Goal: Navigation & Orientation: Locate item on page

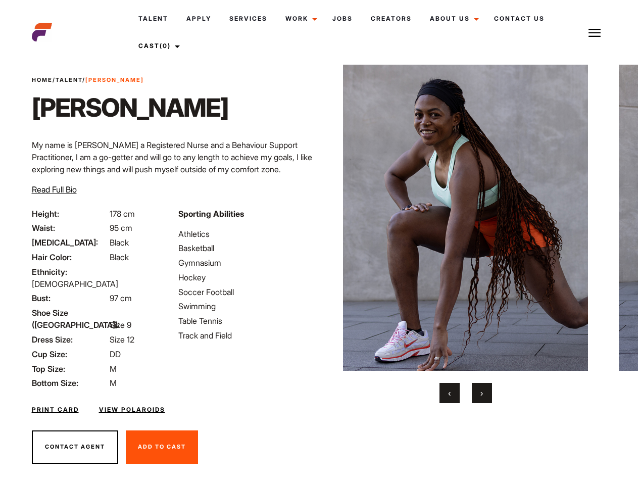
click at [159, 46] on link "Cast (0)" at bounding box center [157, 45] width 57 height 27
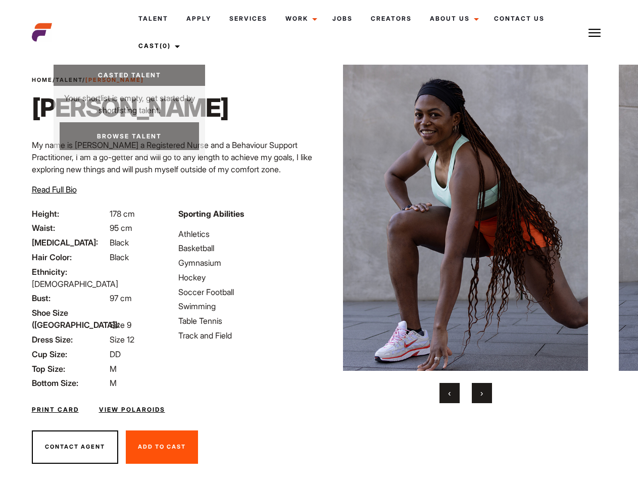
click at [595, 32] on img at bounding box center [595, 33] width 12 height 12
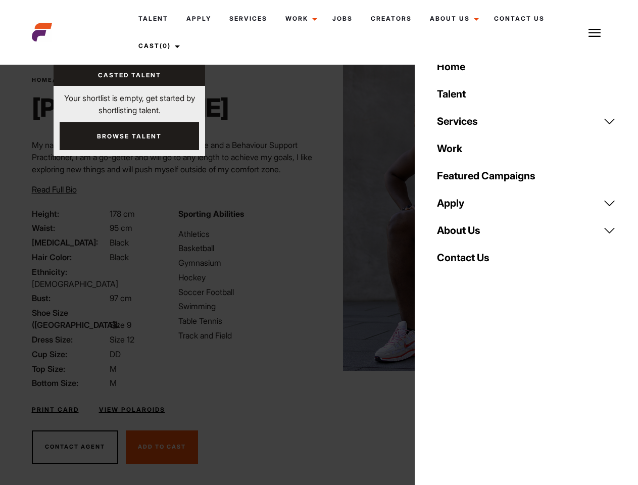
click at [465, 234] on img at bounding box center [465, 218] width 245 height 306
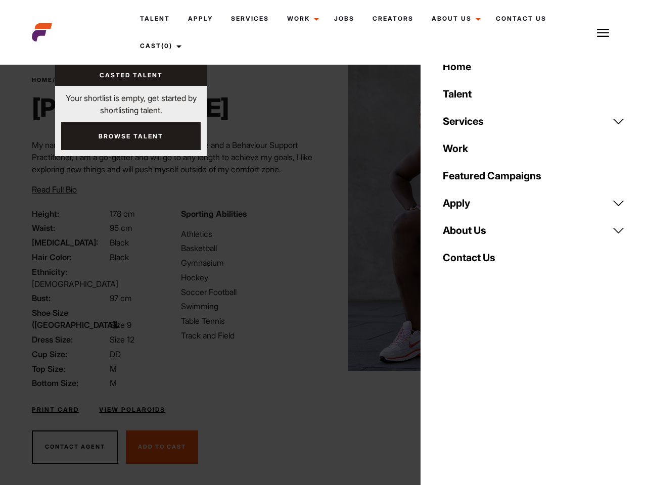
click at [319, 218] on div "Sporting Abilities Athletics Basketball Gymnasium Hockey Soccer Football Swimmi…" at bounding box center [249, 299] width 149 height 182
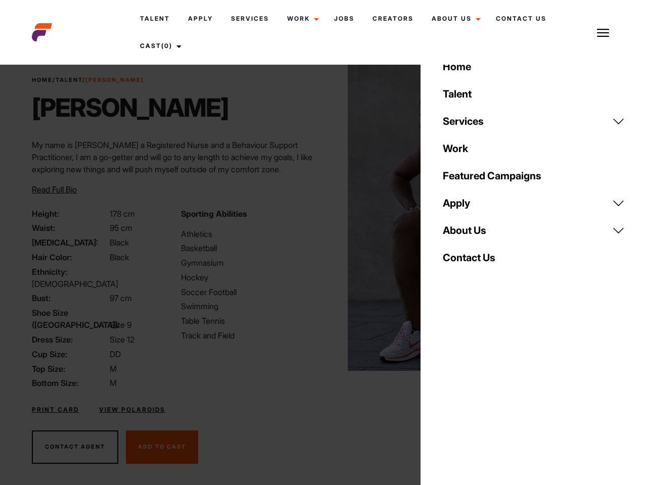
click at [450, 393] on button "‹" at bounding box center [456, 393] width 20 height 20
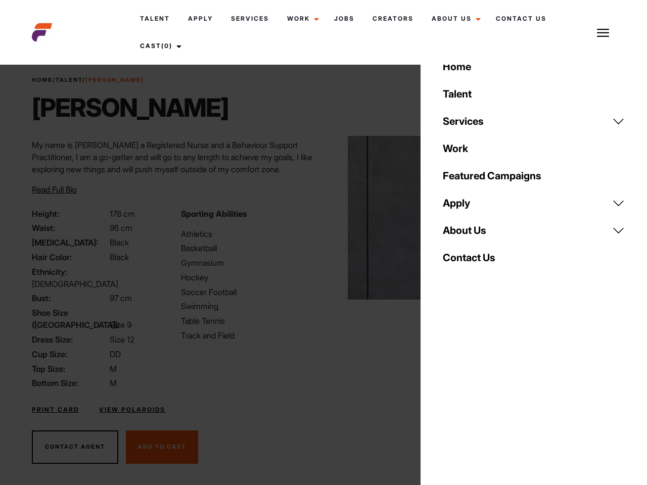
click at [482, 393] on div "Home Talent Services Talent Casting Photography Videography Creative Hair and M…" at bounding box center [533, 242] width 226 height 485
